Goal: Find specific page/section: Find specific page/section

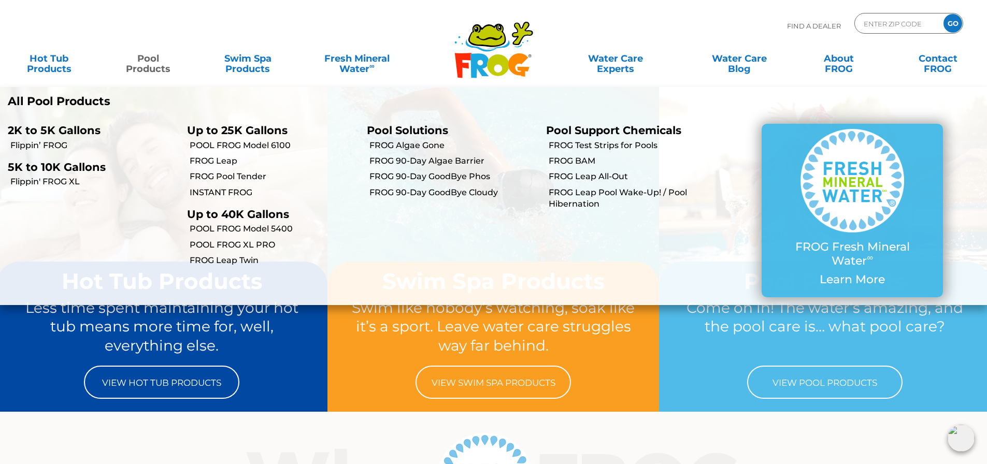
click at [150, 62] on link "Pool Products" at bounding box center [148, 58] width 77 height 21
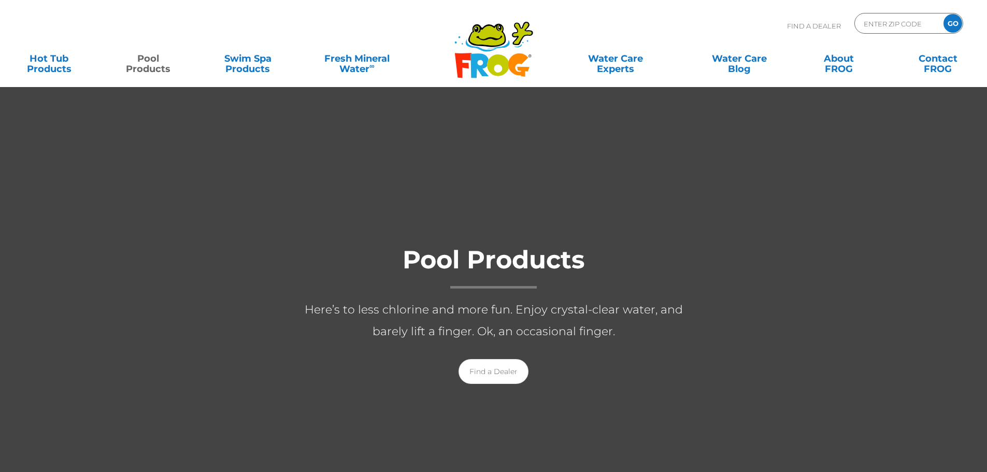
scroll to position [6, 0]
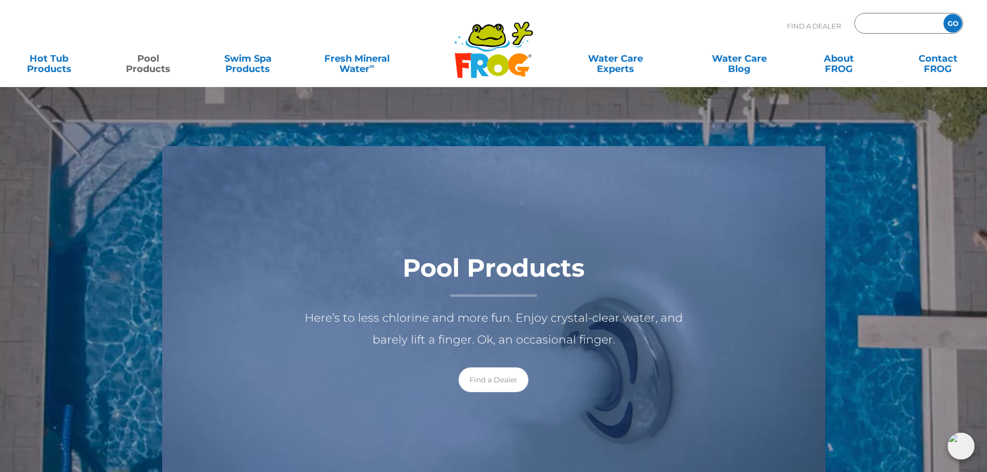
click at [878, 20] on input "Zip Code Form" at bounding box center [898, 23] width 70 height 15
paste input "70012"
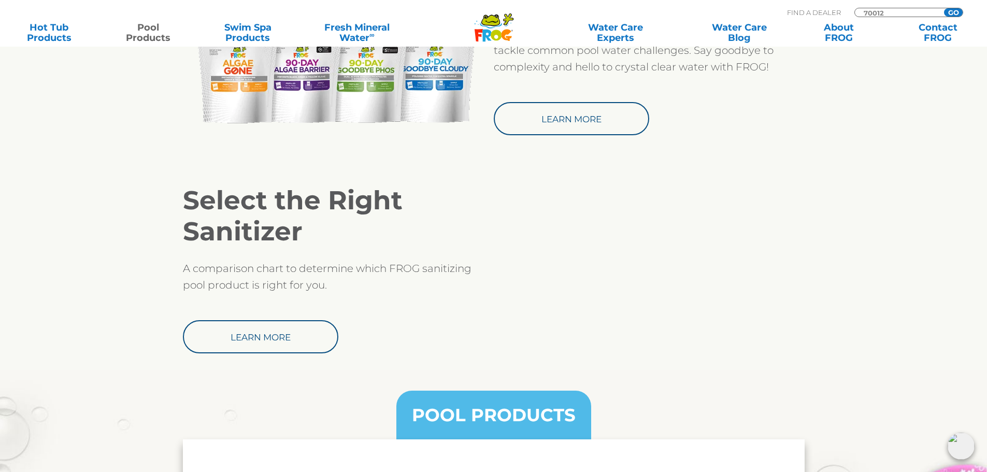
scroll to position [985, 0]
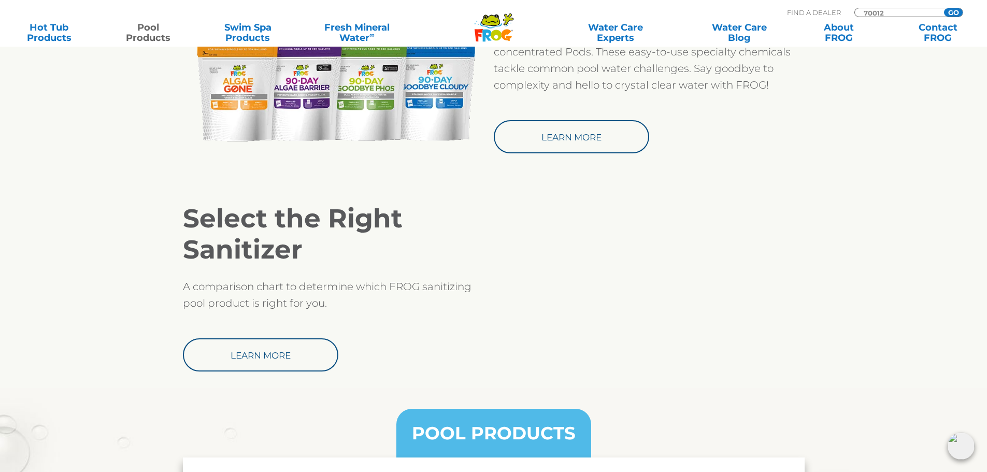
type input "70012"
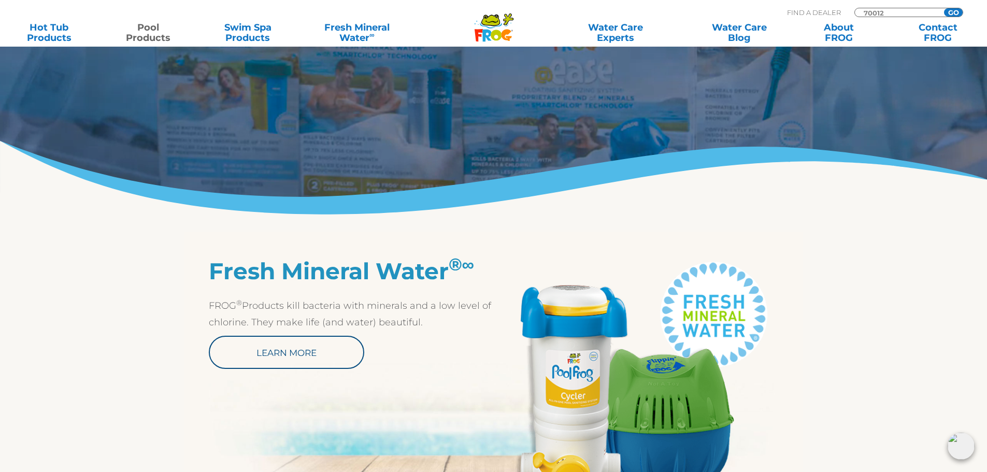
scroll to position [78, 0]
